Goal: Information Seeking & Learning: Learn about a topic

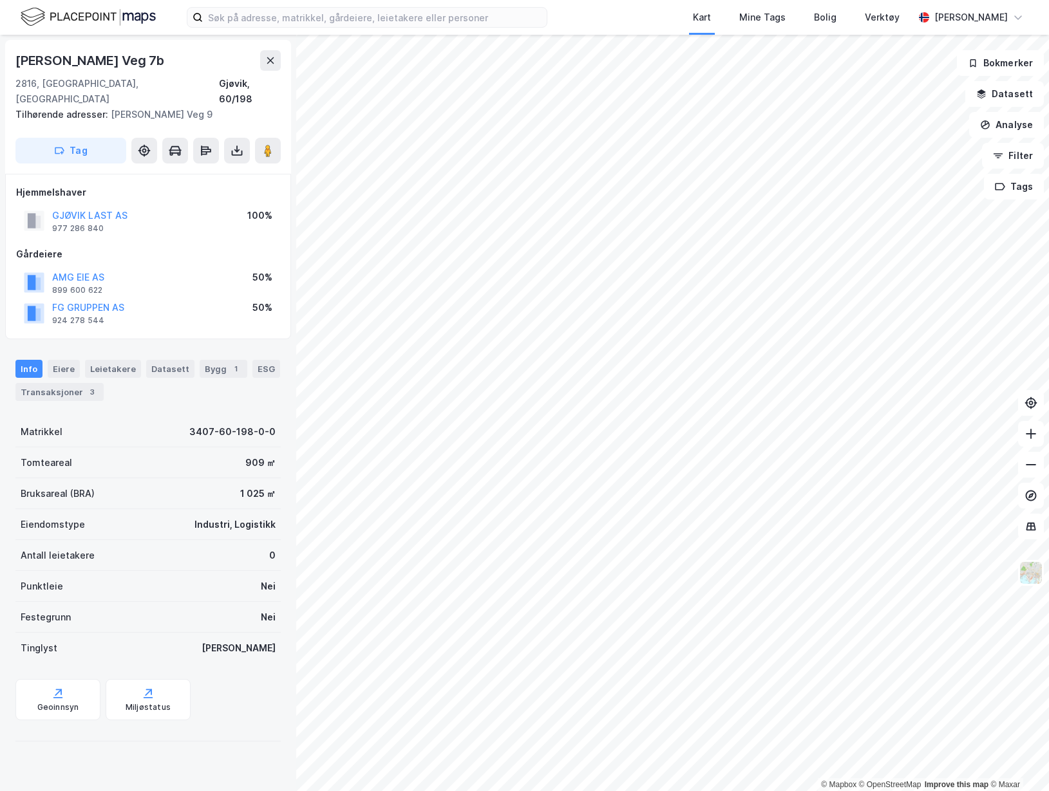
click at [93, 360] on div "Leietakere" at bounding box center [113, 369] width 56 height 18
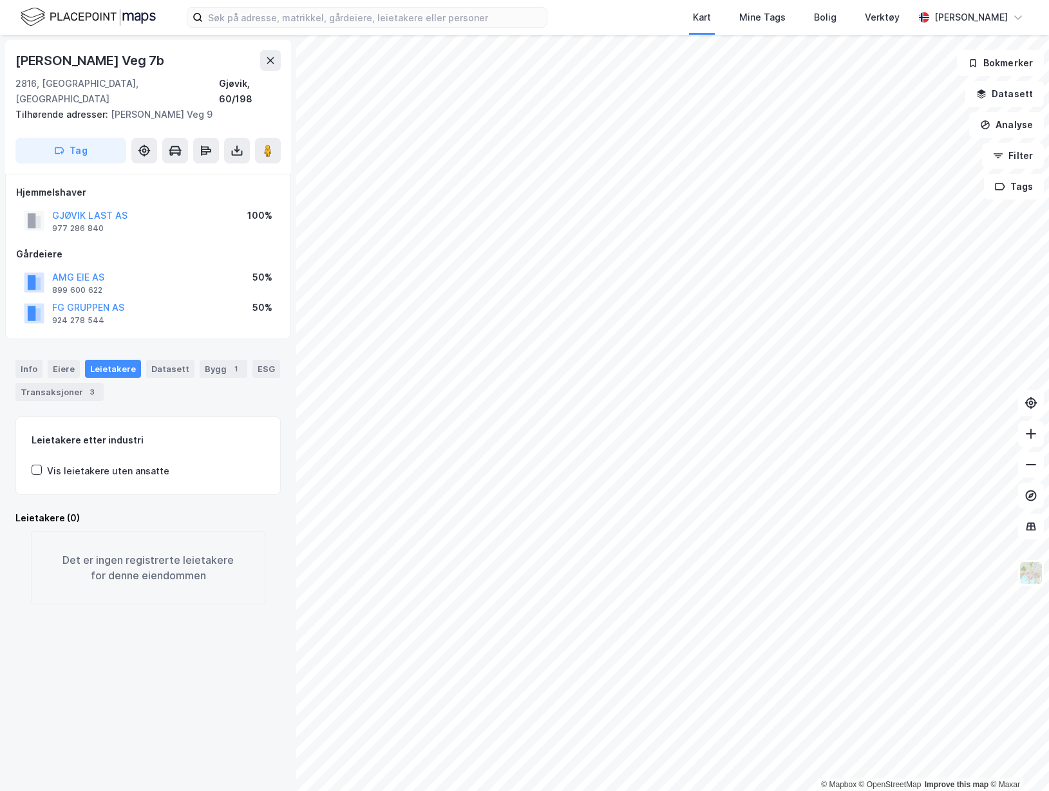
click at [33, 360] on div "Info" at bounding box center [28, 369] width 27 height 18
